Goal: Information Seeking & Learning: Check status

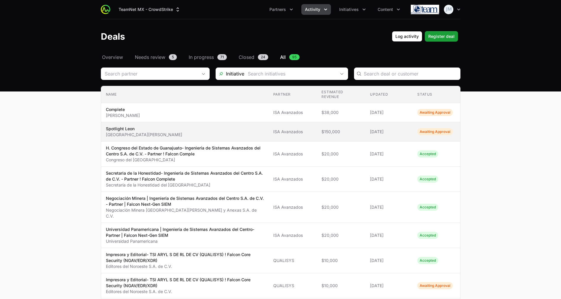
click at [179, 134] on span "Spotlight Leon Municipio [PERSON_NAME][GEOGRAPHIC_DATA]" at bounding box center [185, 132] width 158 height 12
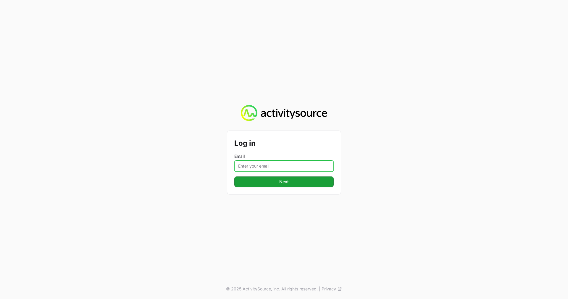
click at [271, 161] on input "Email" at bounding box center [283, 165] width 99 height 11
type input "[EMAIL_ADDRESS][DOMAIN_NAME]"
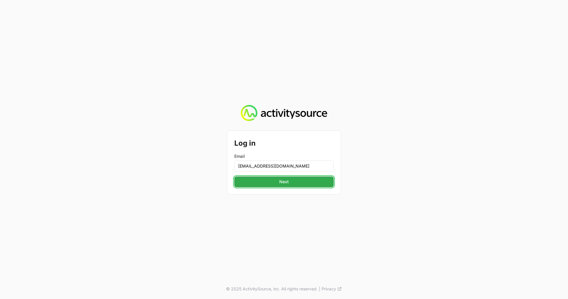
click at [277, 180] on span "Next" at bounding box center [284, 181] width 92 height 7
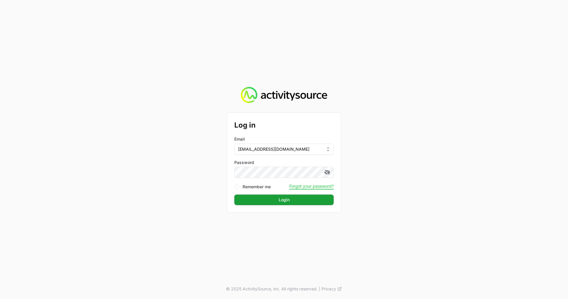
click at [244, 183] on div "Remember me" at bounding box center [252, 186] width 36 height 7
click at [249, 192] on form "Log in Email [EMAIL_ADDRESS][DOMAIN_NAME] Password Remember me Forgot your pass…" at bounding box center [283, 162] width 99 height 85
click at [249, 184] on label "Remember me" at bounding box center [257, 187] width 28 height 6
click at [239, 184] on input "Remember me" at bounding box center [236, 186] width 5 height 5
checkbox input "true"
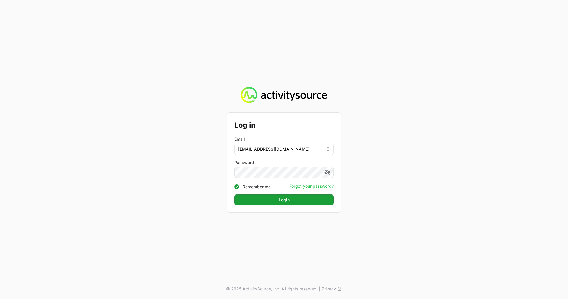
click at [266, 206] on div "Log in Email [EMAIL_ADDRESS][DOMAIN_NAME] Password Remember me Forgot your pass…" at bounding box center [284, 162] width 114 height 99
click at [266, 200] on span "Login" at bounding box center [284, 199] width 92 height 7
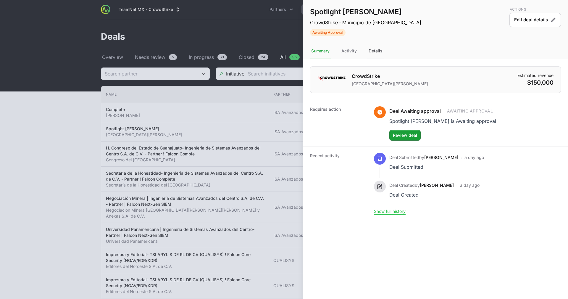
click at [378, 54] on div "Details" at bounding box center [376, 51] width 16 height 16
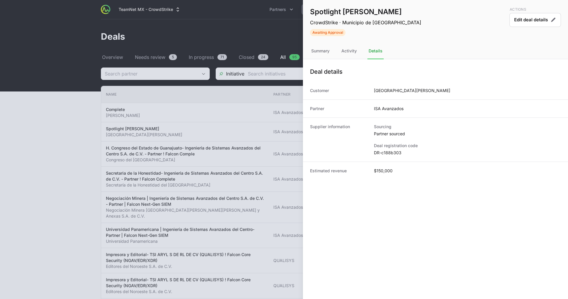
click at [391, 150] on dd "DR-c188b303" at bounding box center [467, 153] width 187 height 6
copy dl "DR-c188b303"
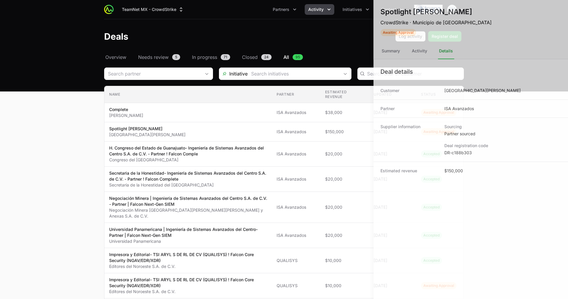
click at [294, 74] on div at bounding box center [284, 149] width 568 height 299
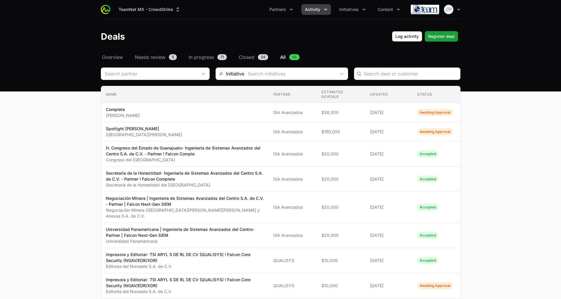
click at [383, 69] on div "Deals Filters" at bounding box center [407, 73] width 107 height 12
click at [383, 73] on input "Deals Filters" at bounding box center [410, 73] width 93 height 7
paste input "DR-c188b303"
type input "DR-c188b303"
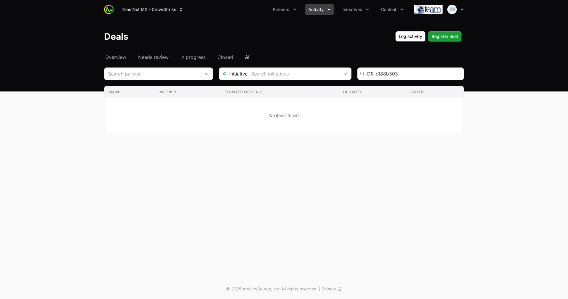
click at [115, 52] on header "Deals Log activity Log activity Register deal Register deal" at bounding box center [284, 36] width 568 height 34
click at [115, 56] on span "Overview" at bounding box center [115, 57] width 21 height 7
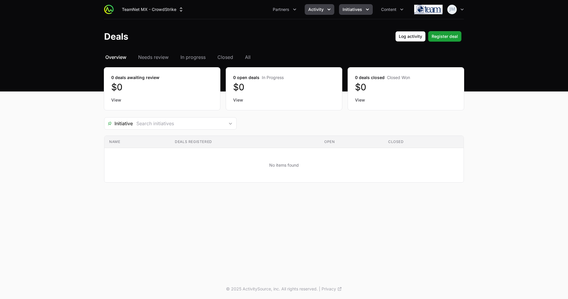
click at [355, 10] on span "Initiatives" at bounding box center [353, 10] width 20 height 6
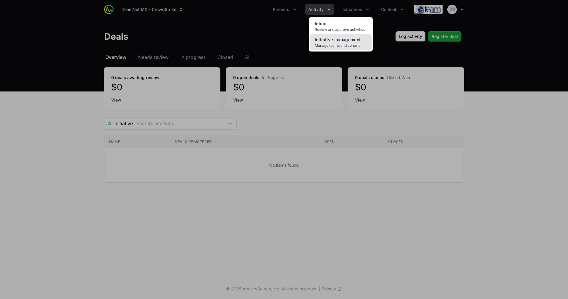
click at [348, 40] on span "Initiative management" at bounding box center [338, 39] width 46 height 5
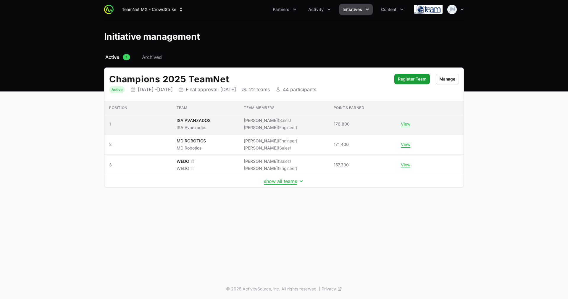
click at [249, 122] on li "Rafael Prieto (Sales)" at bounding box center [271, 120] width 54 height 6
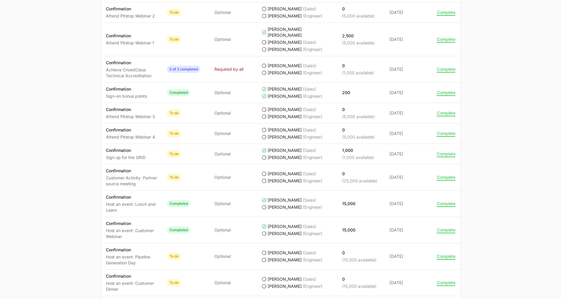
scroll to position [413, 0]
